Goal: Task Accomplishment & Management: Manage account settings

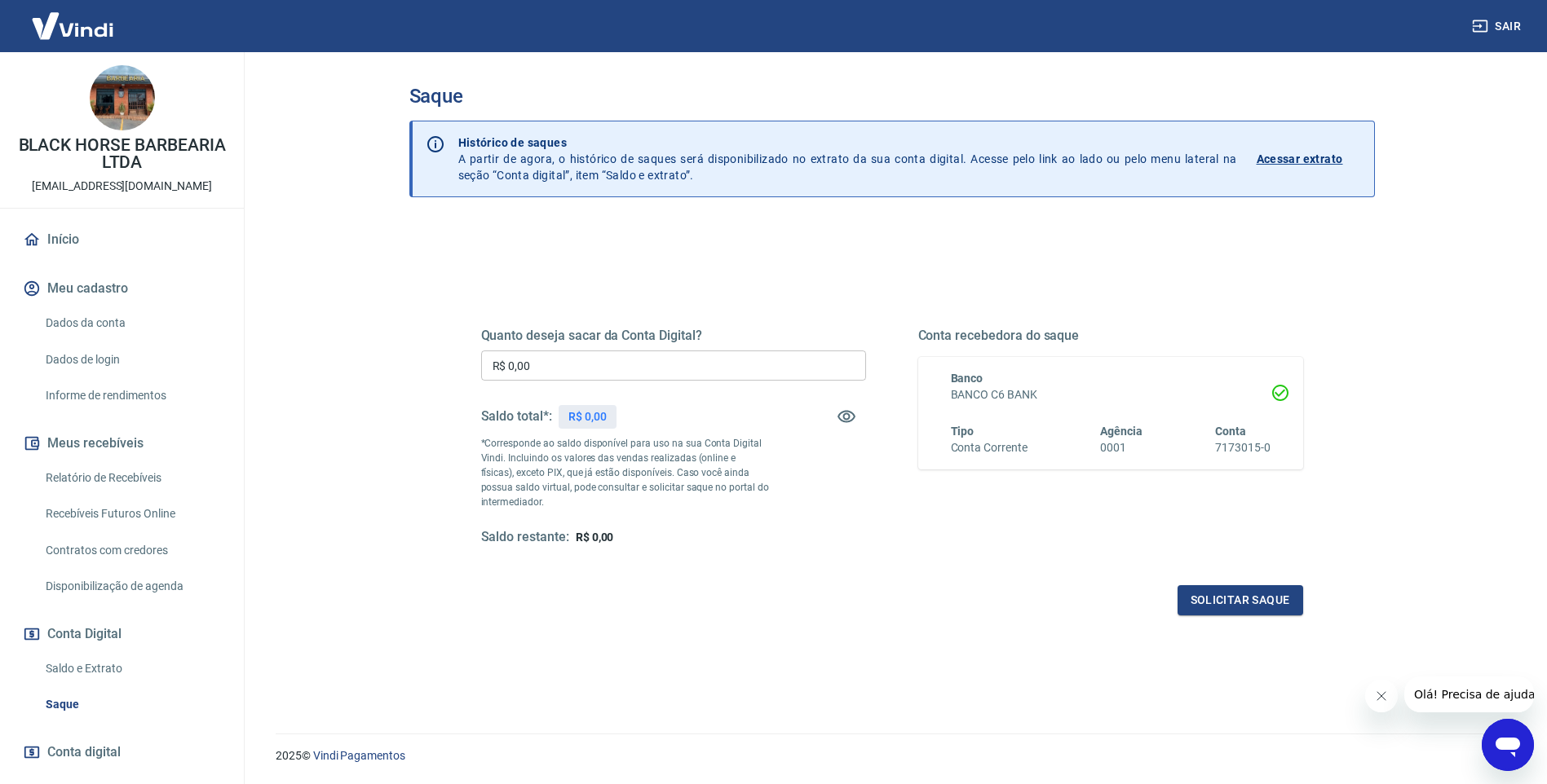
click at [592, 364] on input "R$ 0,00" at bounding box center [673, 366] width 385 height 30
click at [631, 359] on input "R$ 0,00" at bounding box center [673, 366] width 385 height 30
click at [56, 228] on link "Início" at bounding box center [122, 239] width 205 height 36
